Goal: Task Accomplishment & Management: Manage account settings

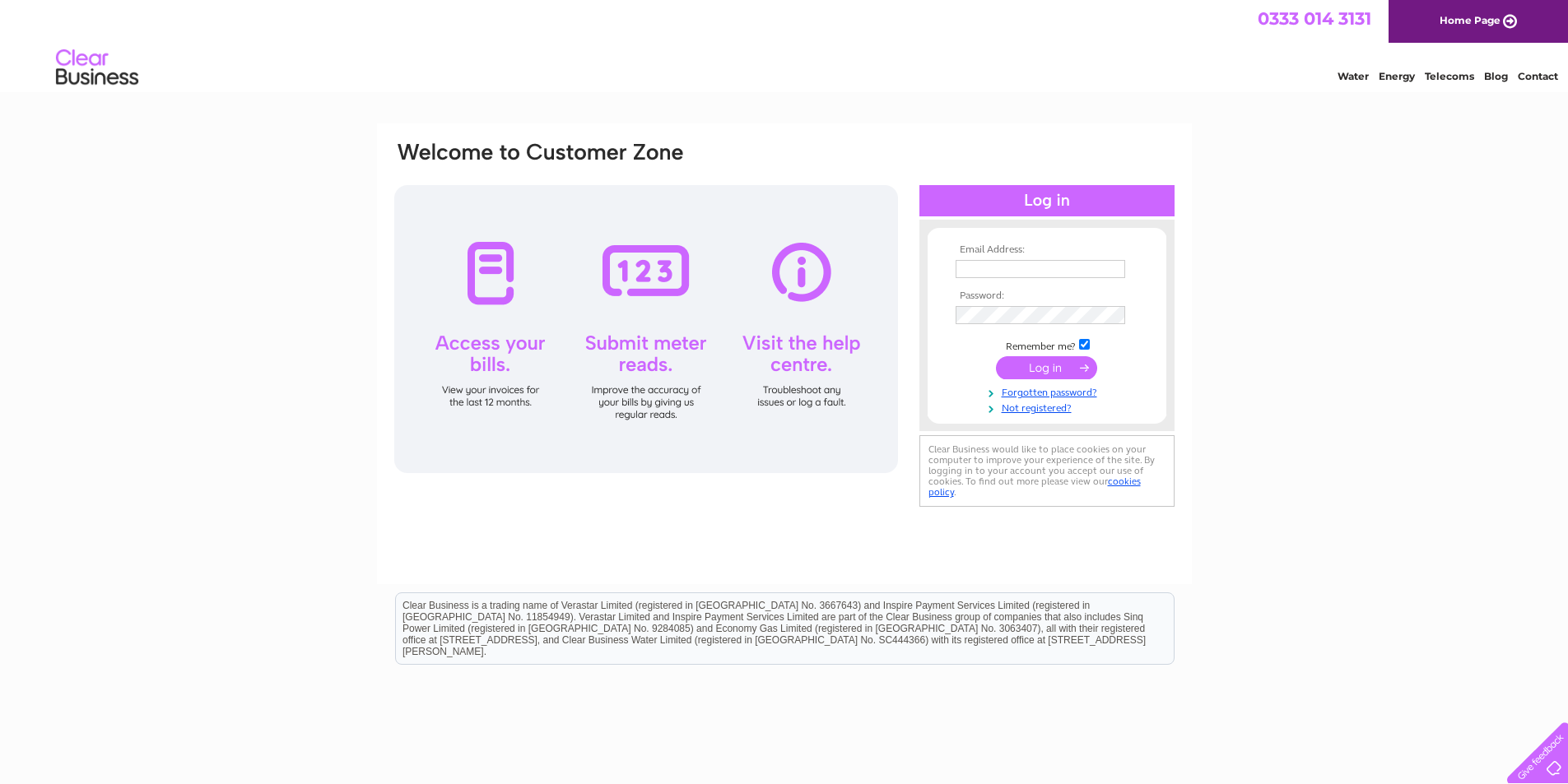
click at [974, 264] on input "text" at bounding box center [1041, 268] width 170 height 18
type input "[EMAIL_ADDRESS][DOMAIN_NAME]"
click at [1032, 372] on input "submit" at bounding box center [1047, 369] width 101 height 23
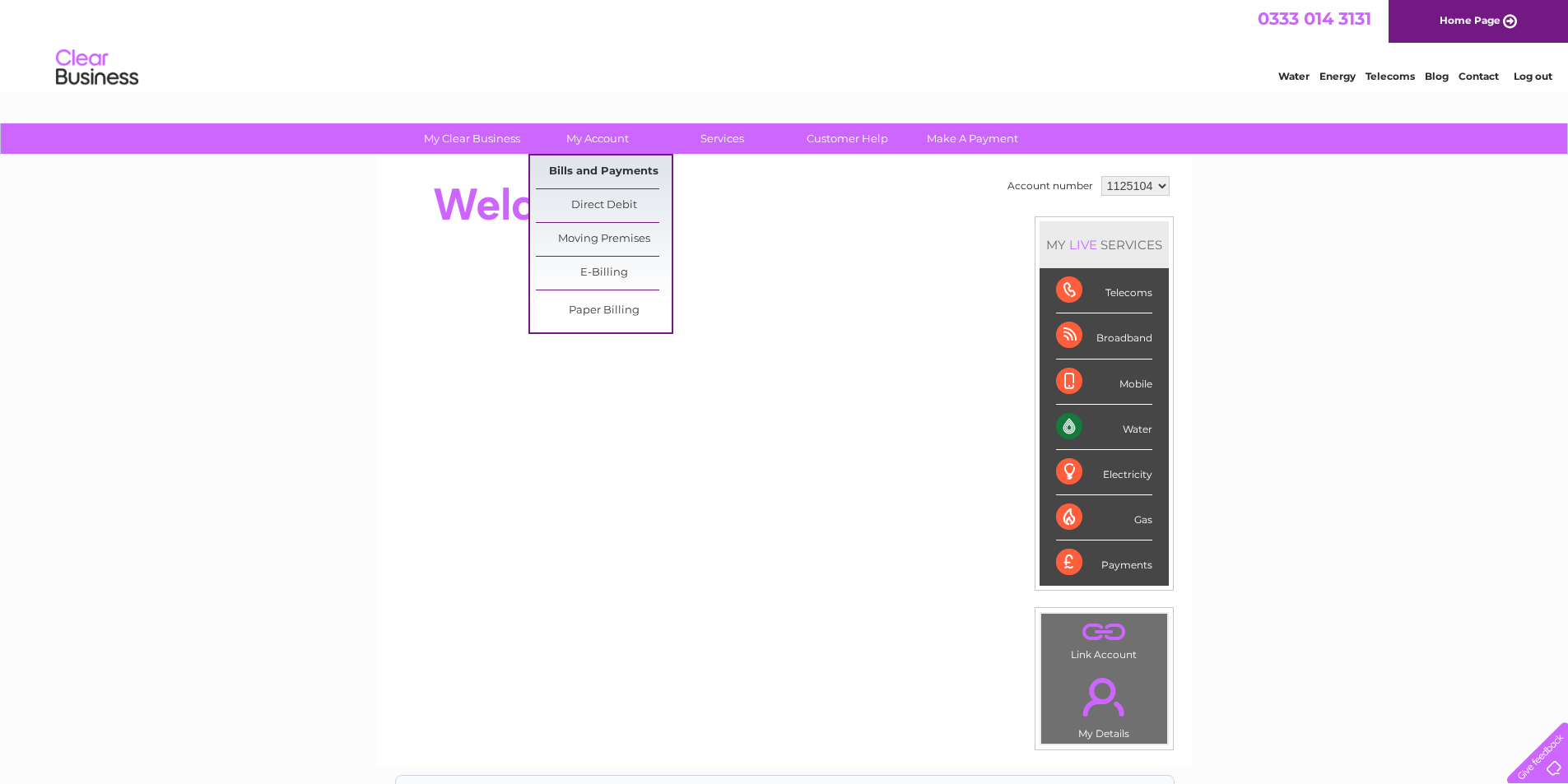
click at [603, 170] on link "Bills and Payments" at bounding box center [603, 172] width 136 height 33
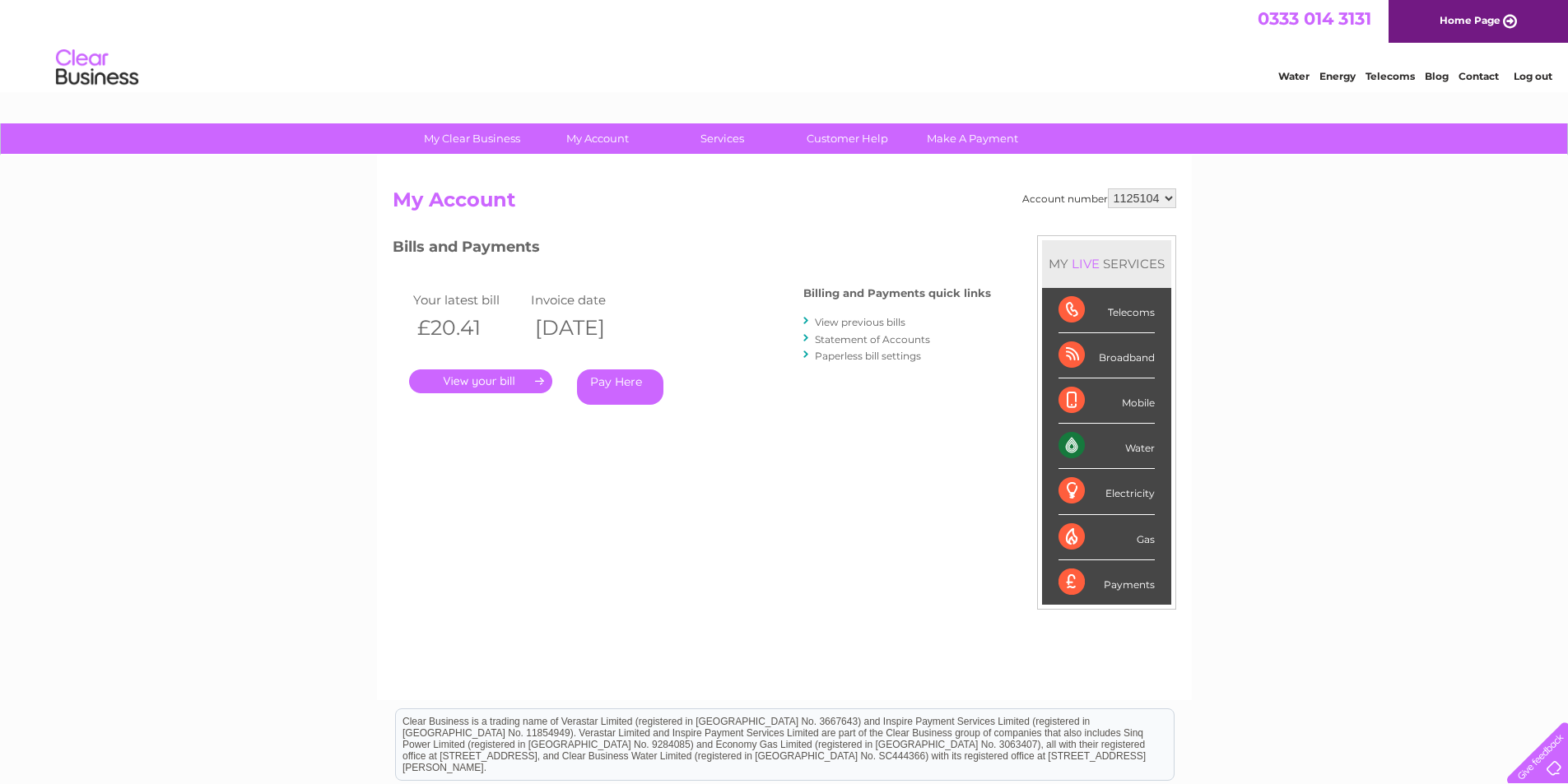
click at [487, 380] on link "." at bounding box center [481, 382] width 143 height 24
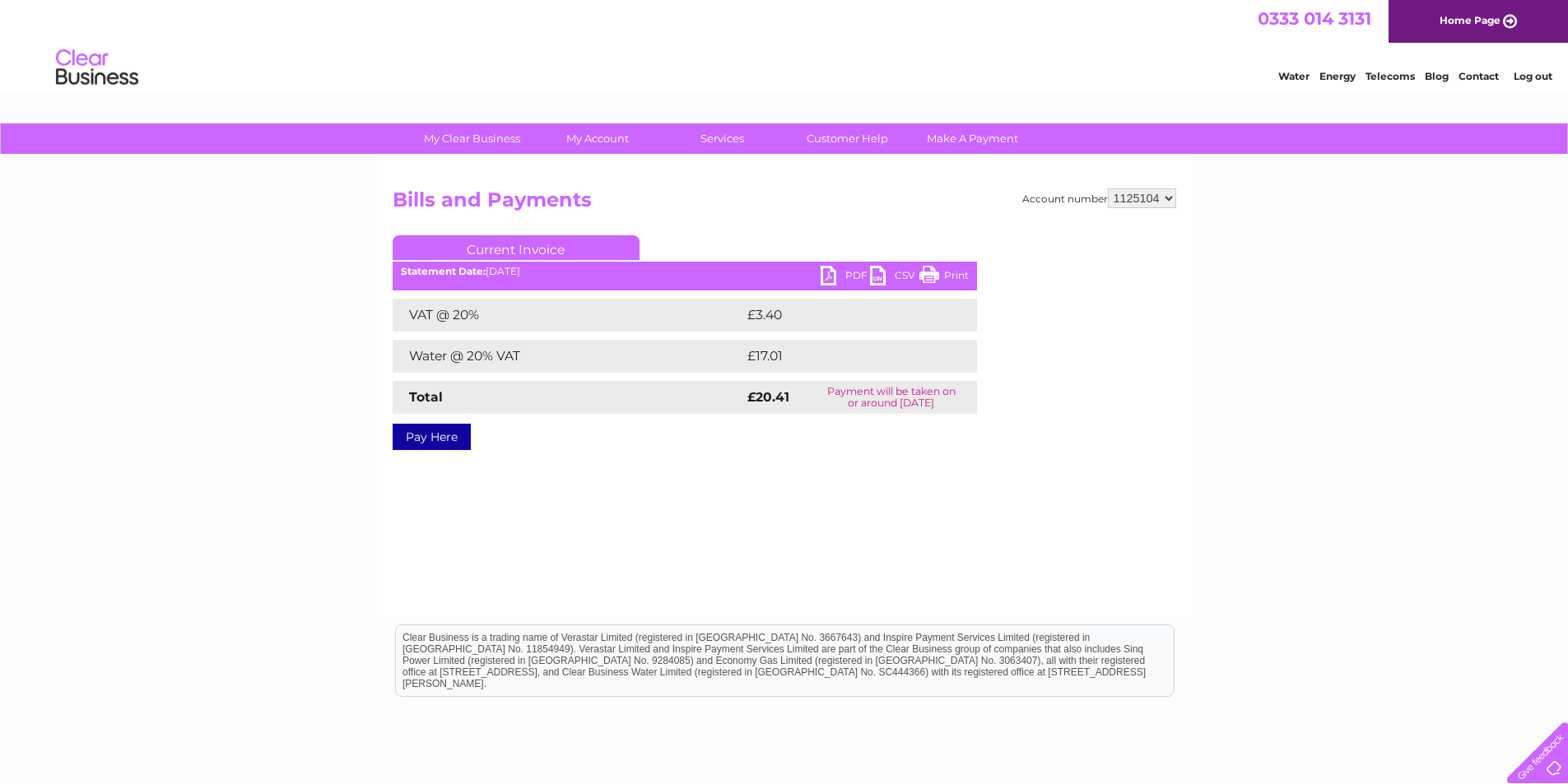
click at [831, 271] on link "PDF" at bounding box center [845, 278] width 50 height 24
